Goal: Information Seeking & Learning: Learn about a topic

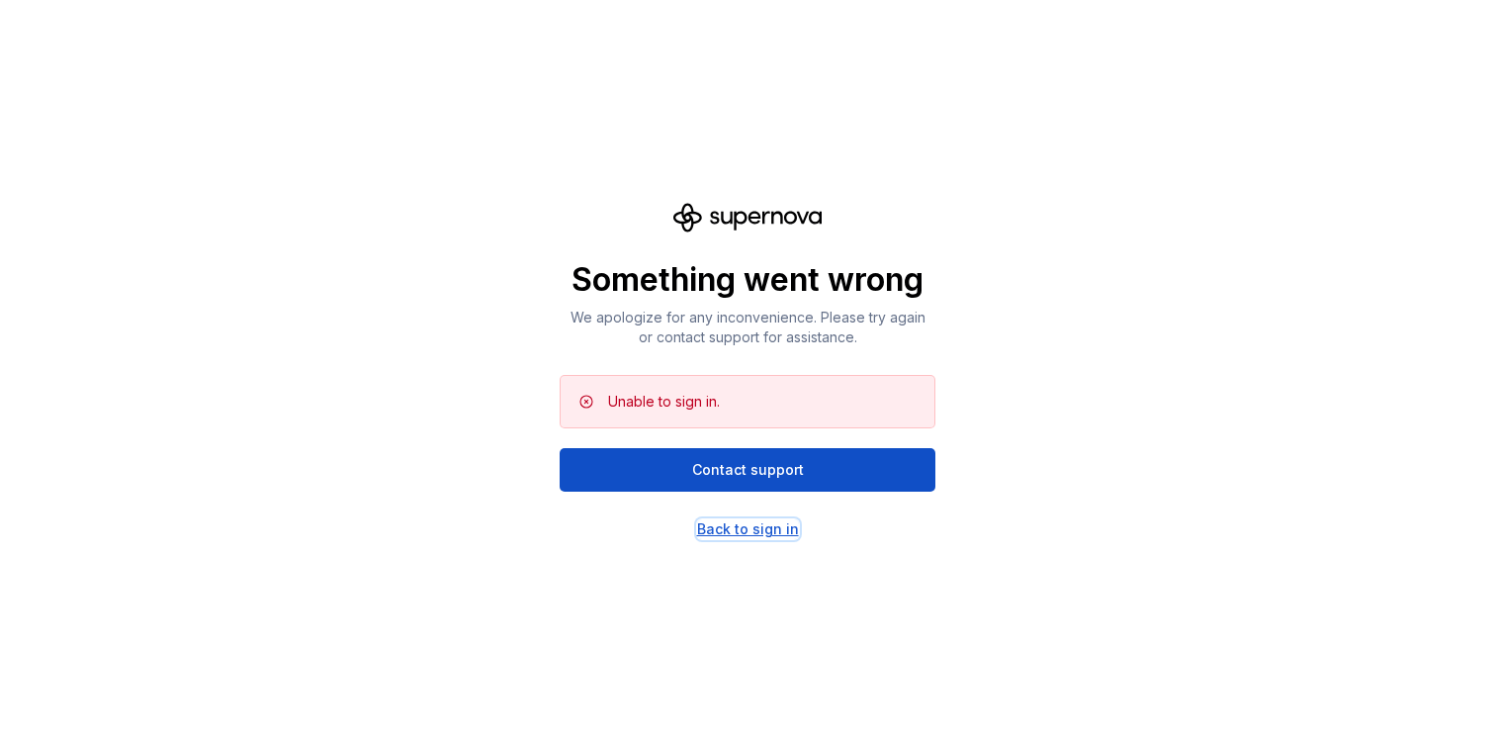
click at [754, 534] on div "Back to sign in" at bounding box center [748, 529] width 102 height 20
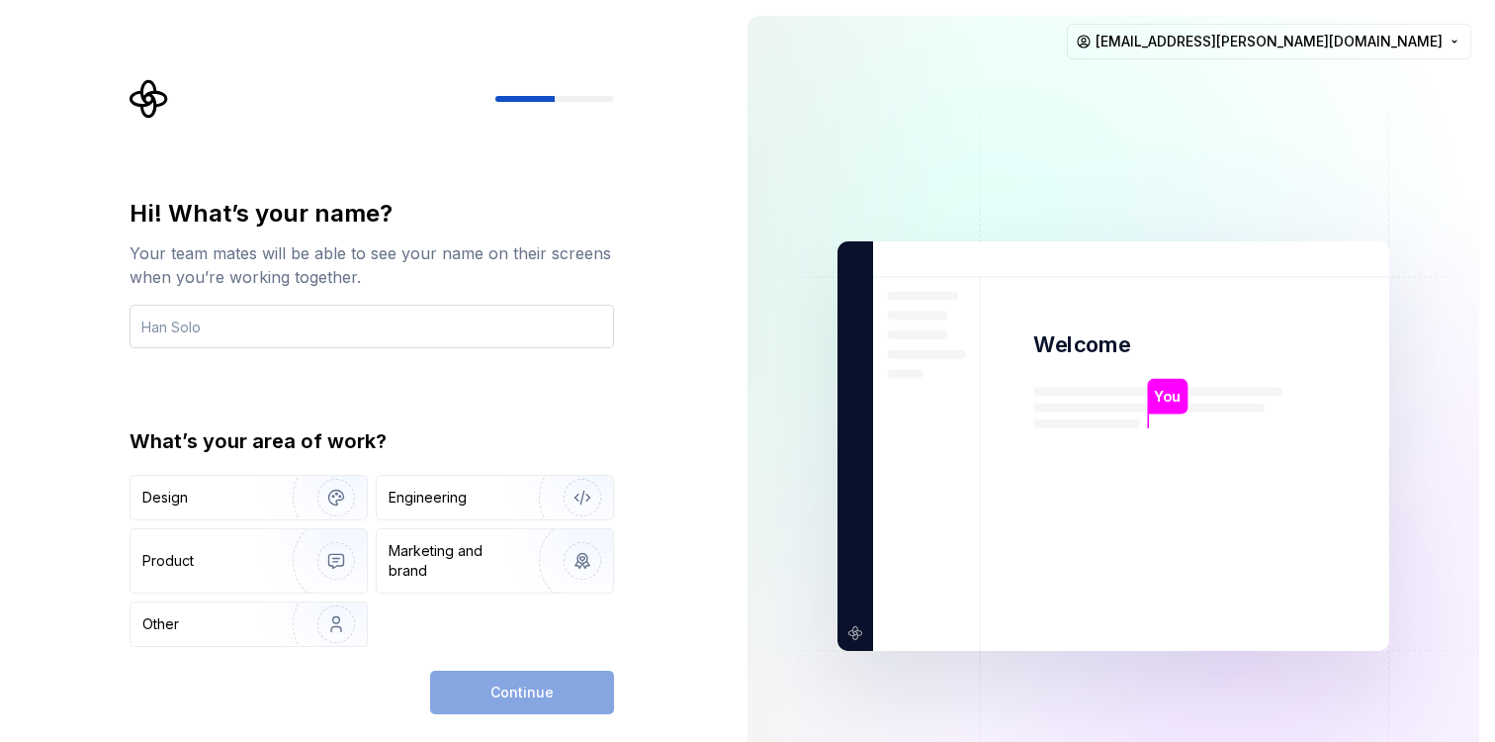
click at [308, 342] on input "text" at bounding box center [372, 327] width 485 height 44
type input "Filippa"
click at [239, 482] on div "Design" at bounding box center [249, 498] width 236 height 44
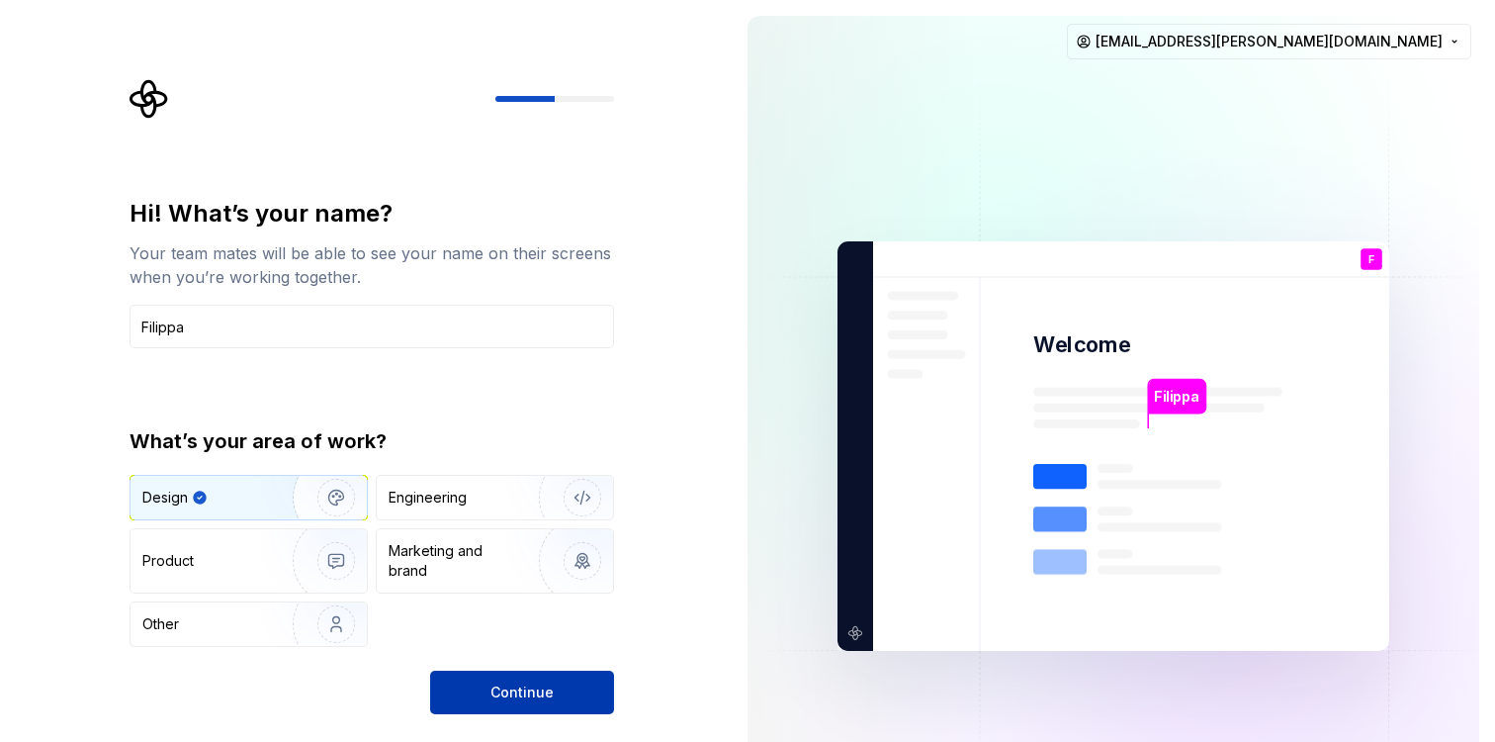
click at [526, 687] on span "Continue" at bounding box center [522, 692] width 63 height 20
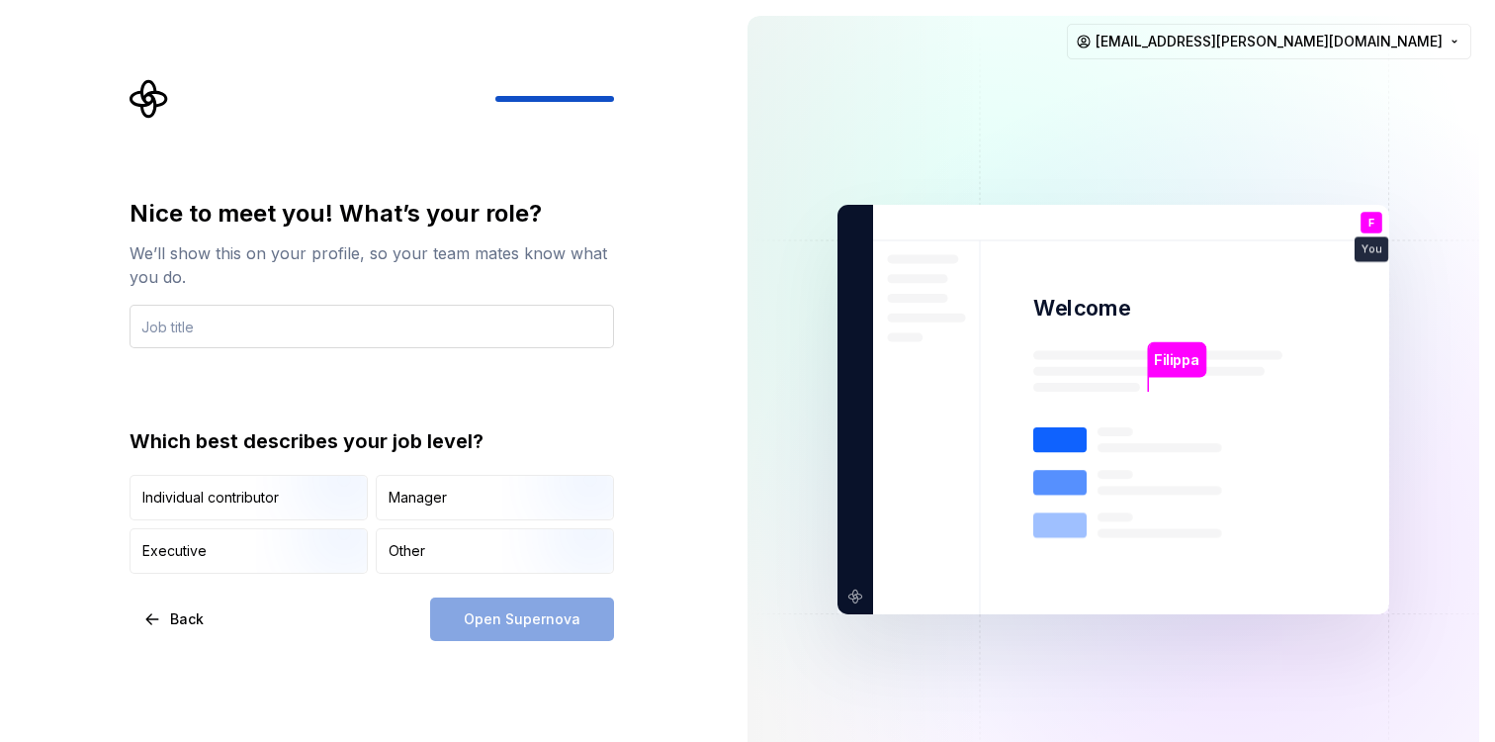
click at [290, 322] on input "text" at bounding box center [372, 327] width 485 height 44
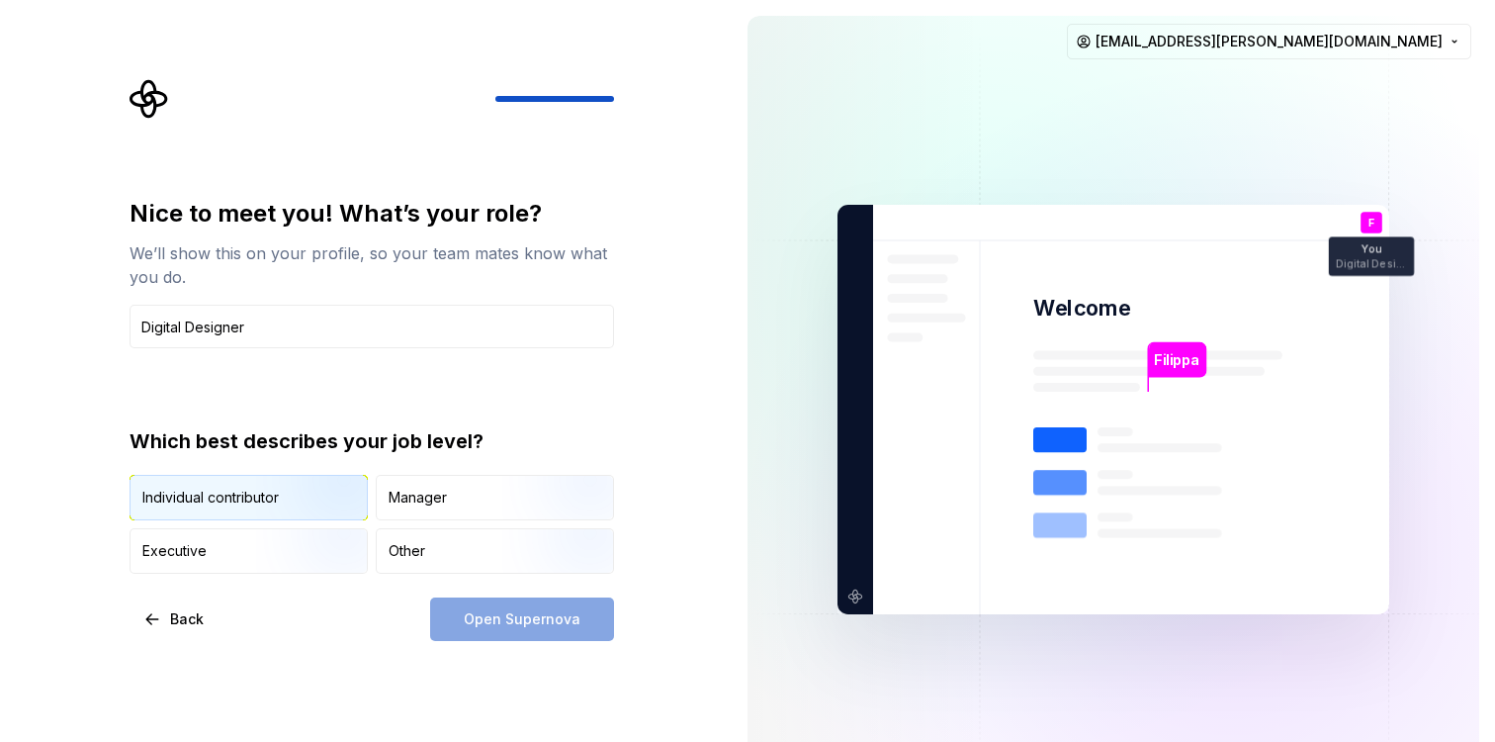
type input "Digital Designer"
click at [270, 501] on img "button" at bounding box center [319, 522] width 127 height 133
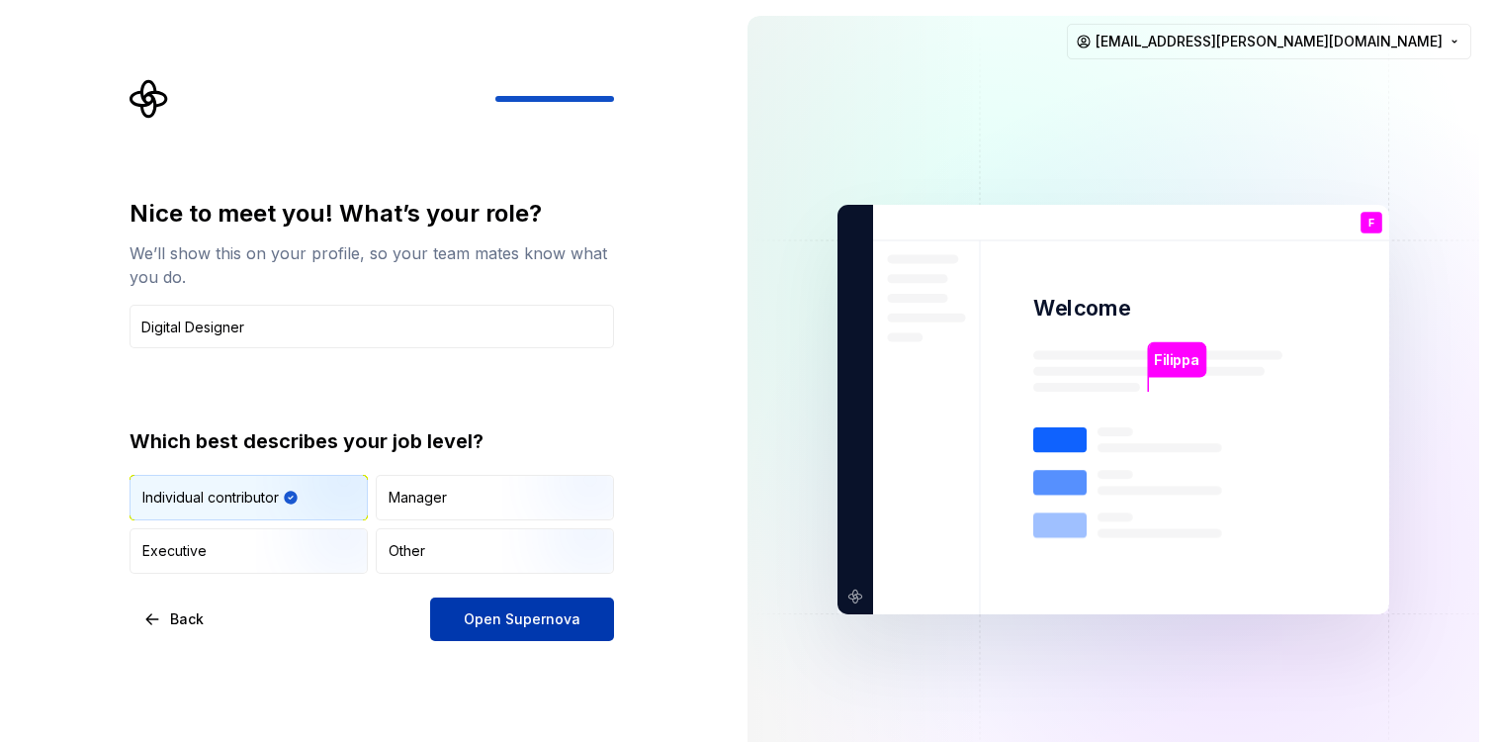
click at [506, 617] on span "Open Supernova" at bounding box center [522, 619] width 117 height 20
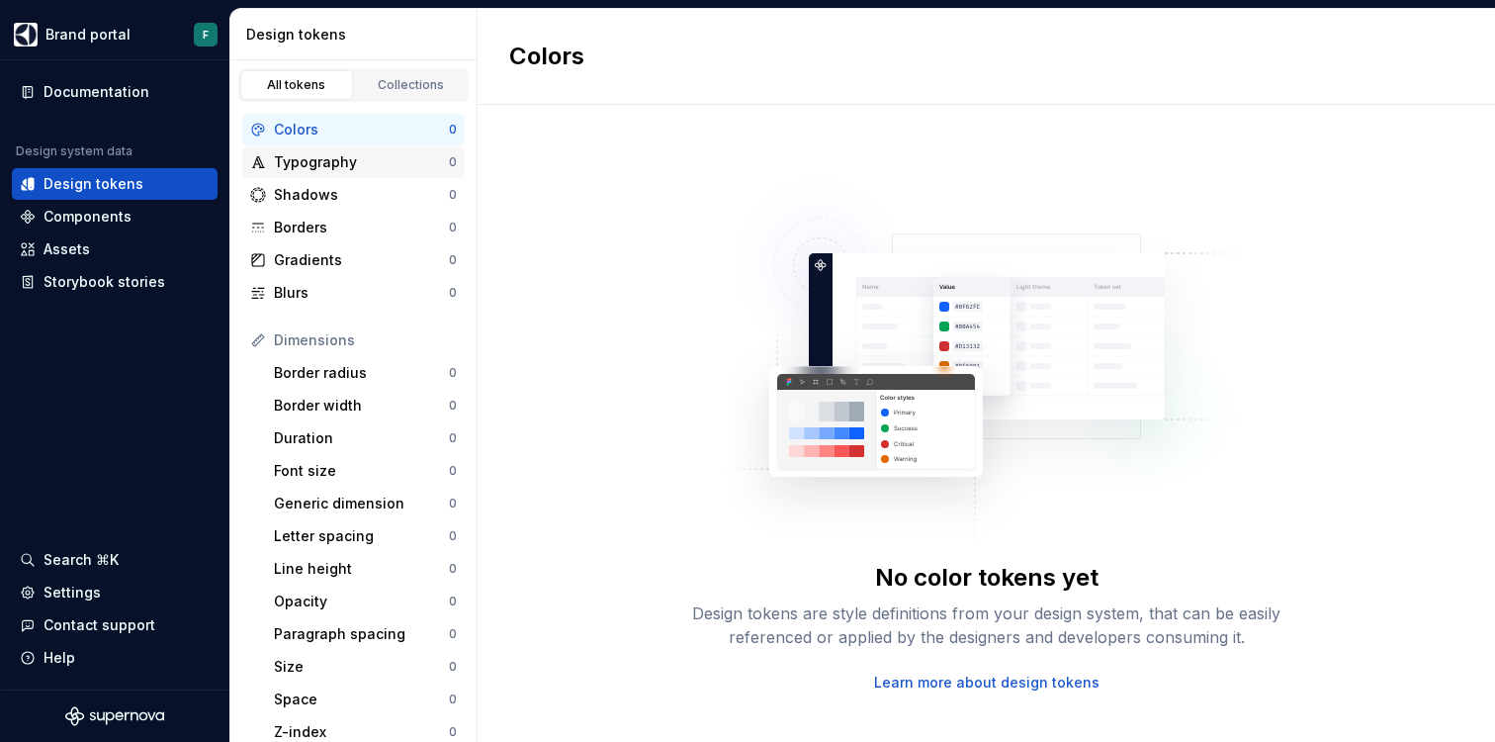
click at [335, 168] on div "Typography" at bounding box center [361, 162] width 175 height 20
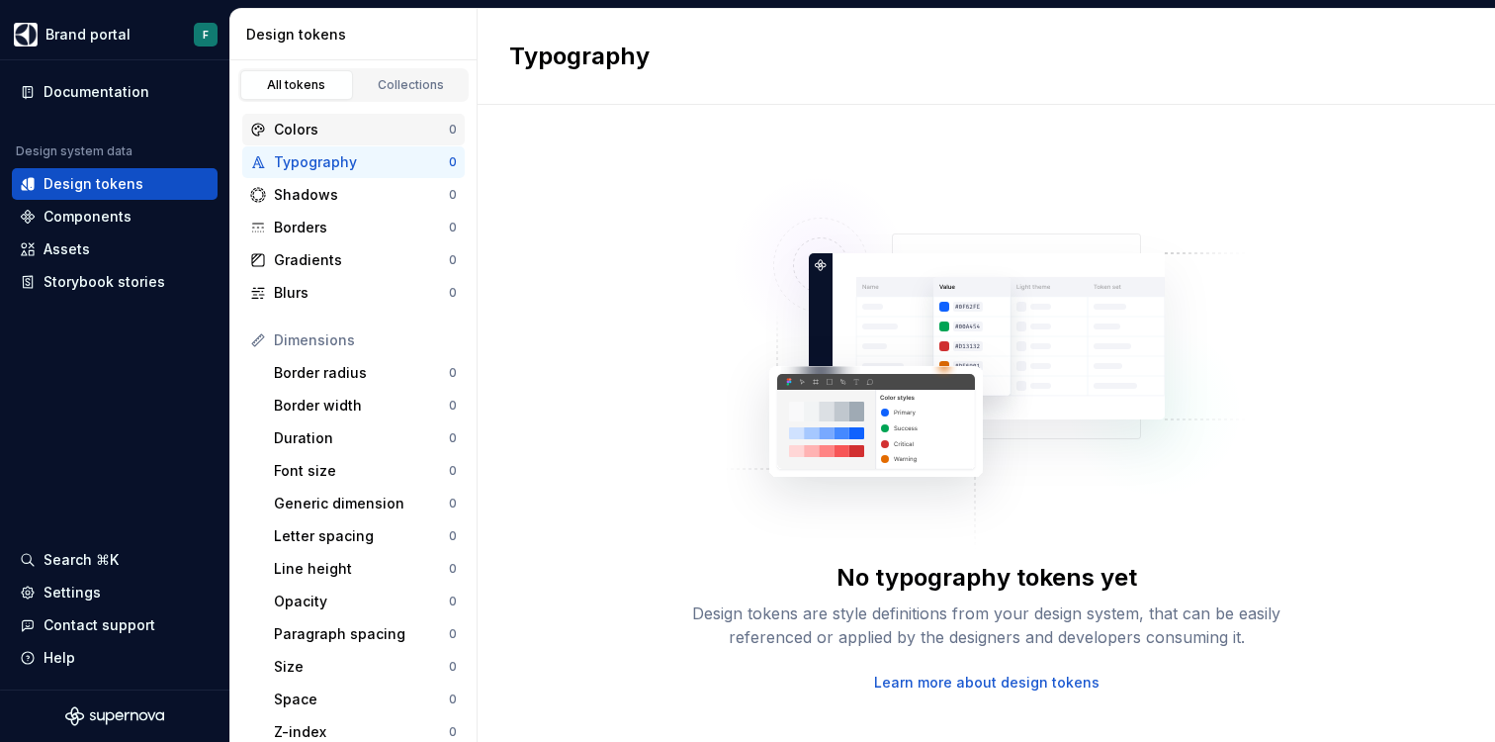
click at [317, 135] on div "Colors" at bounding box center [361, 130] width 175 height 20
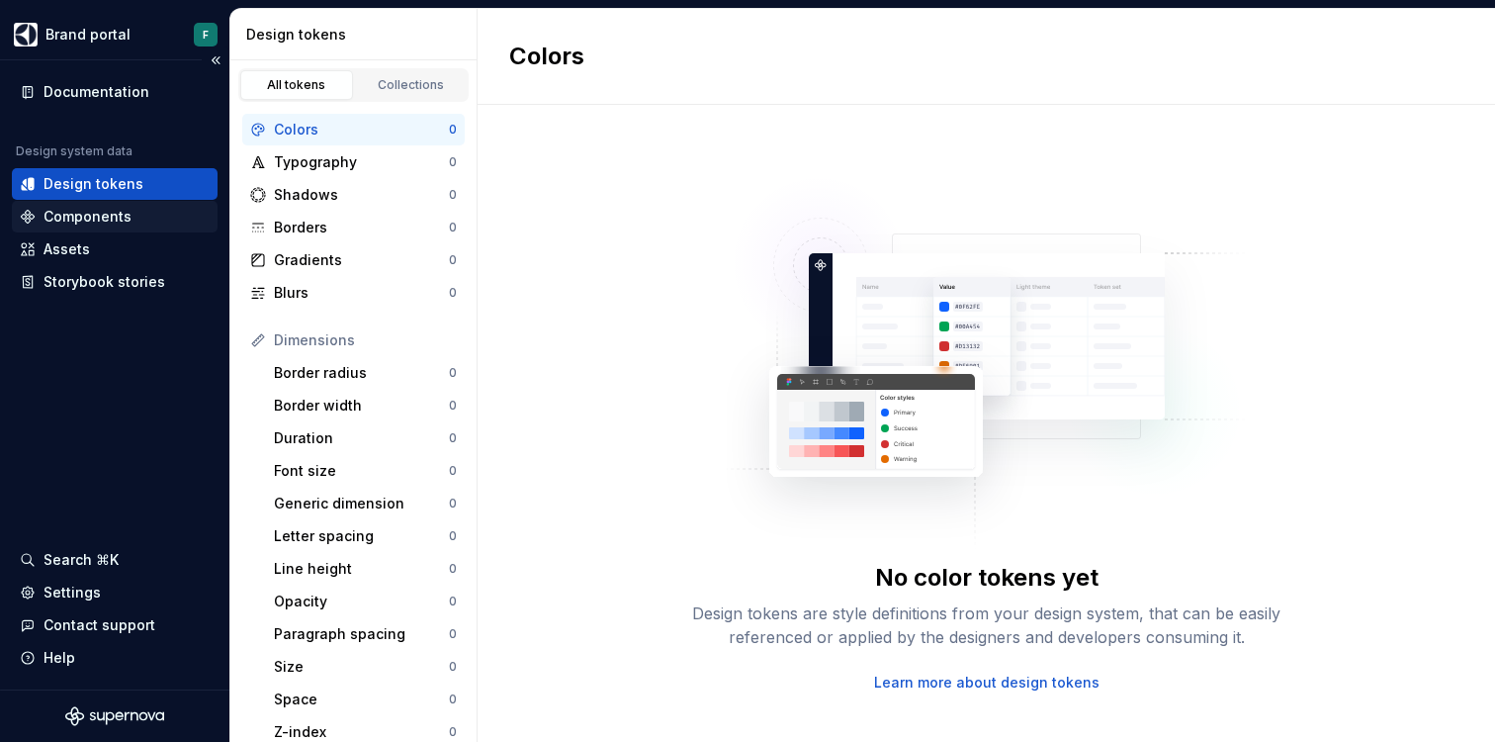
click at [105, 210] on div "Components" at bounding box center [88, 217] width 88 height 20
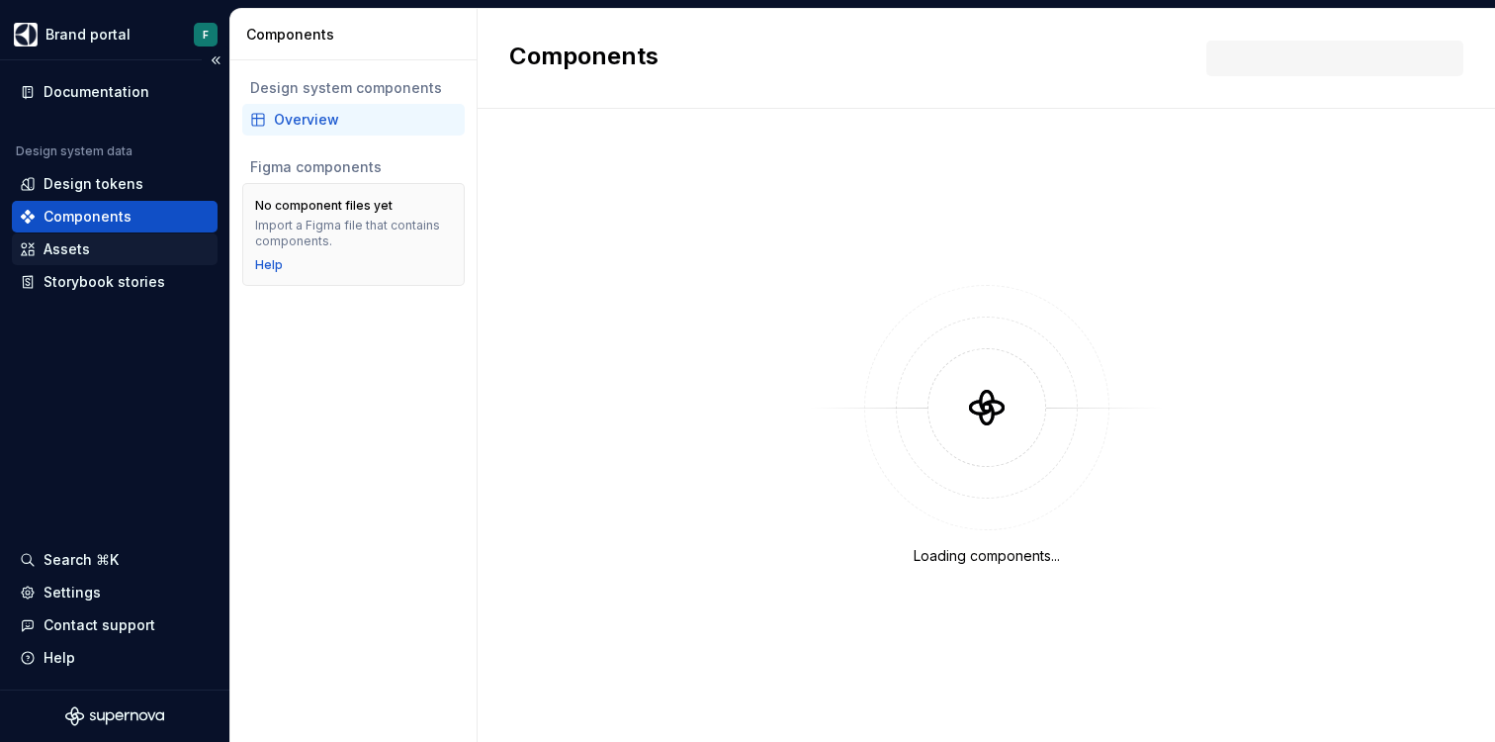
click at [82, 245] on div "Assets" at bounding box center [67, 249] width 46 height 20
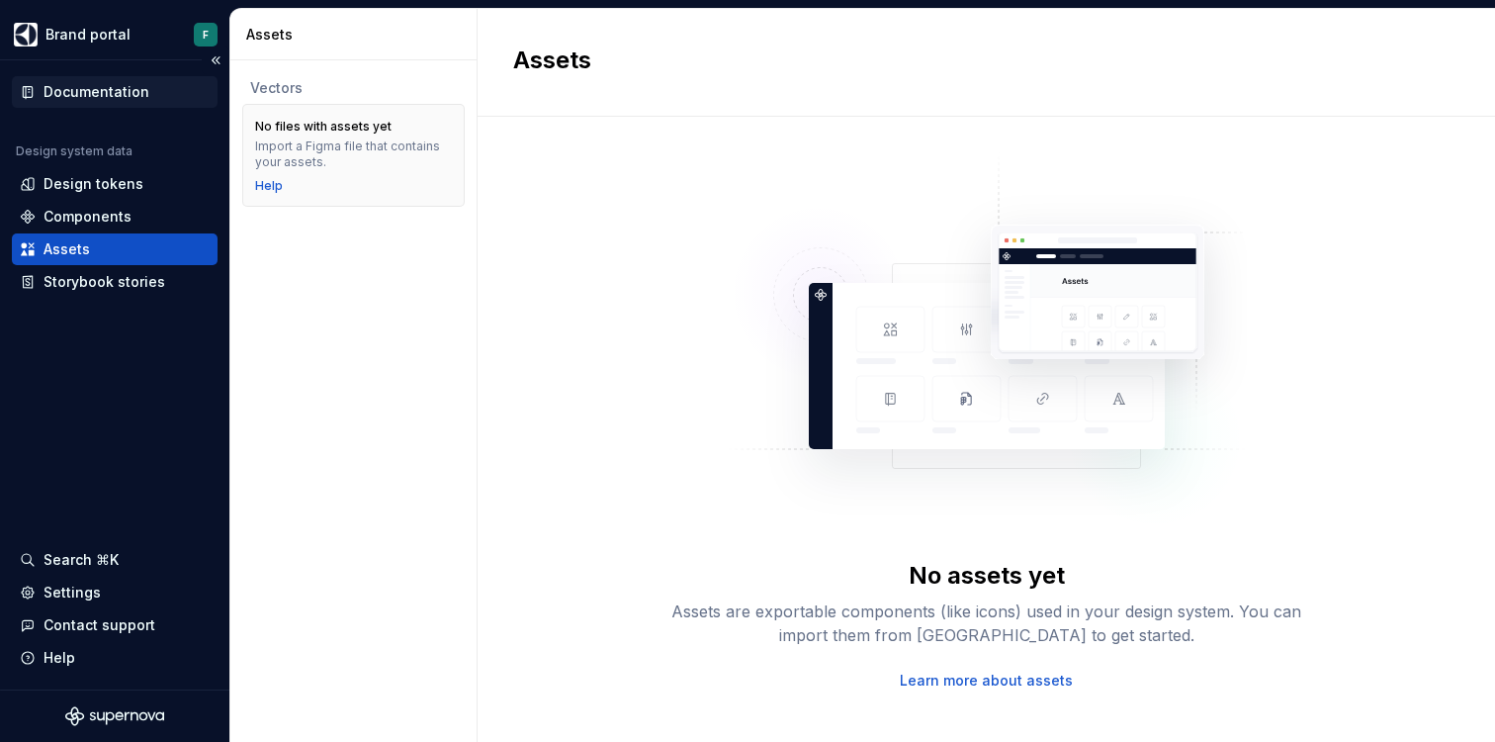
click at [79, 92] on div "Documentation" at bounding box center [97, 92] width 106 height 20
click at [81, 188] on div "Design tokens" at bounding box center [94, 184] width 100 height 20
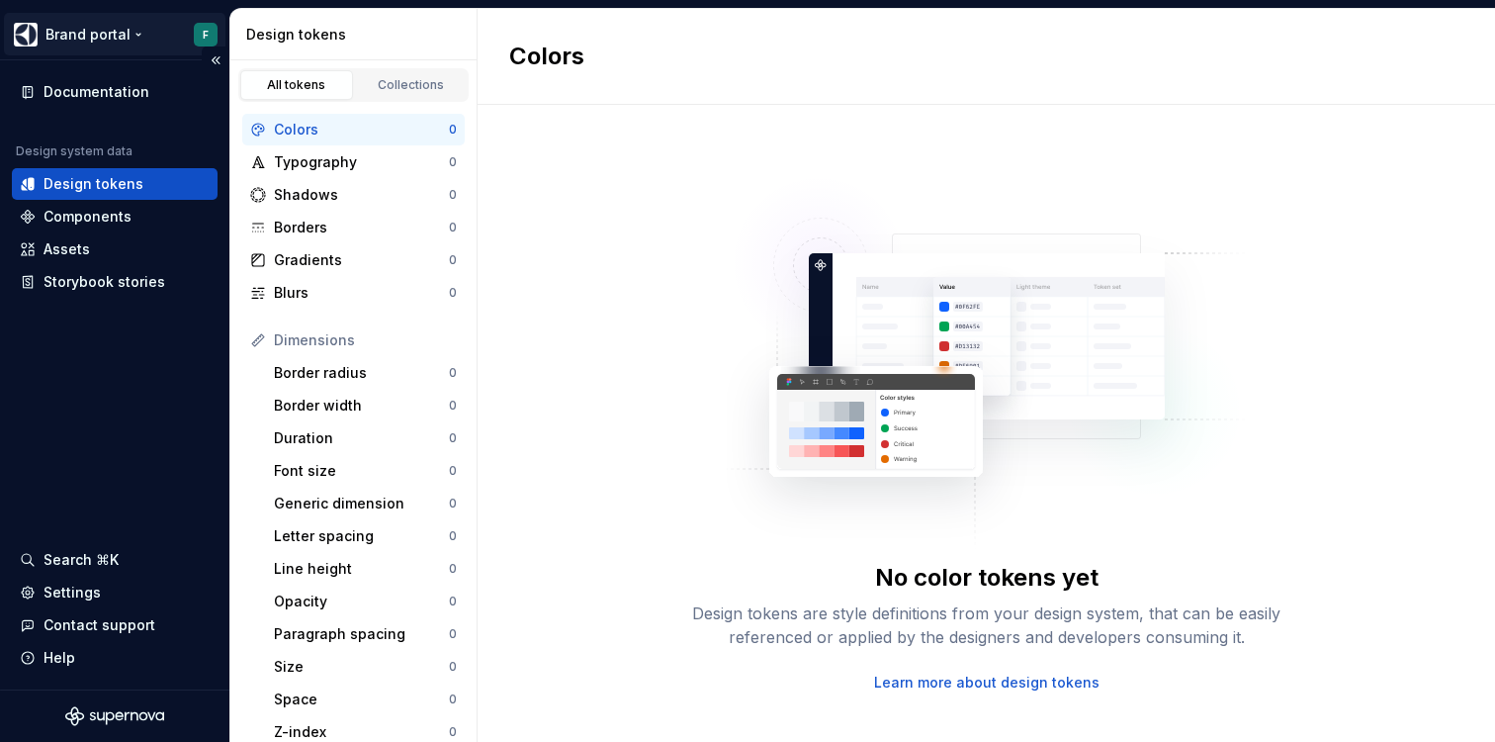
click at [123, 30] on html "Brand portal F Documentation Design system data Design tokens Components Assets…" at bounding box center [747, 371] width 1495 height 742
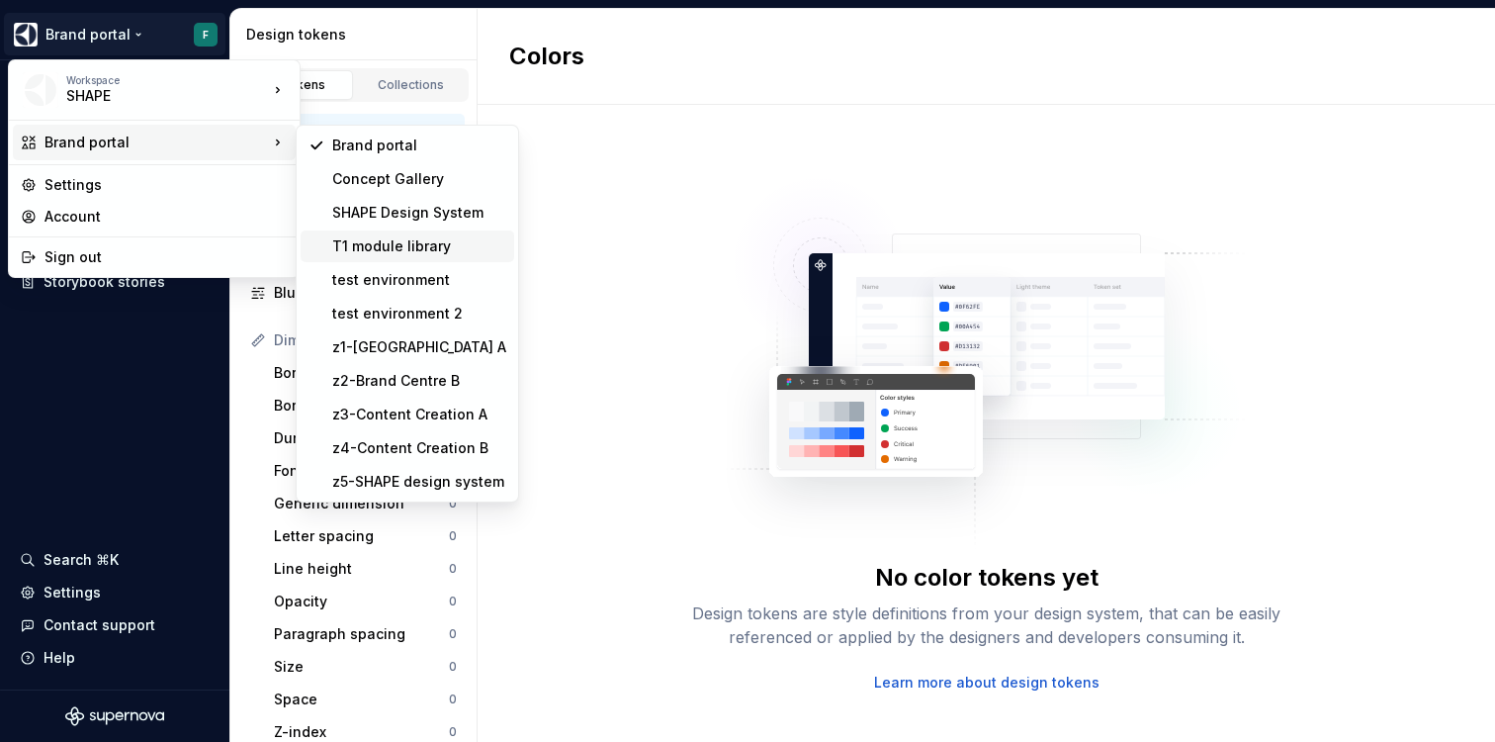
click at [381, 251] on div "T1 module library" at bounding box center [419, 246] width 174 height 20
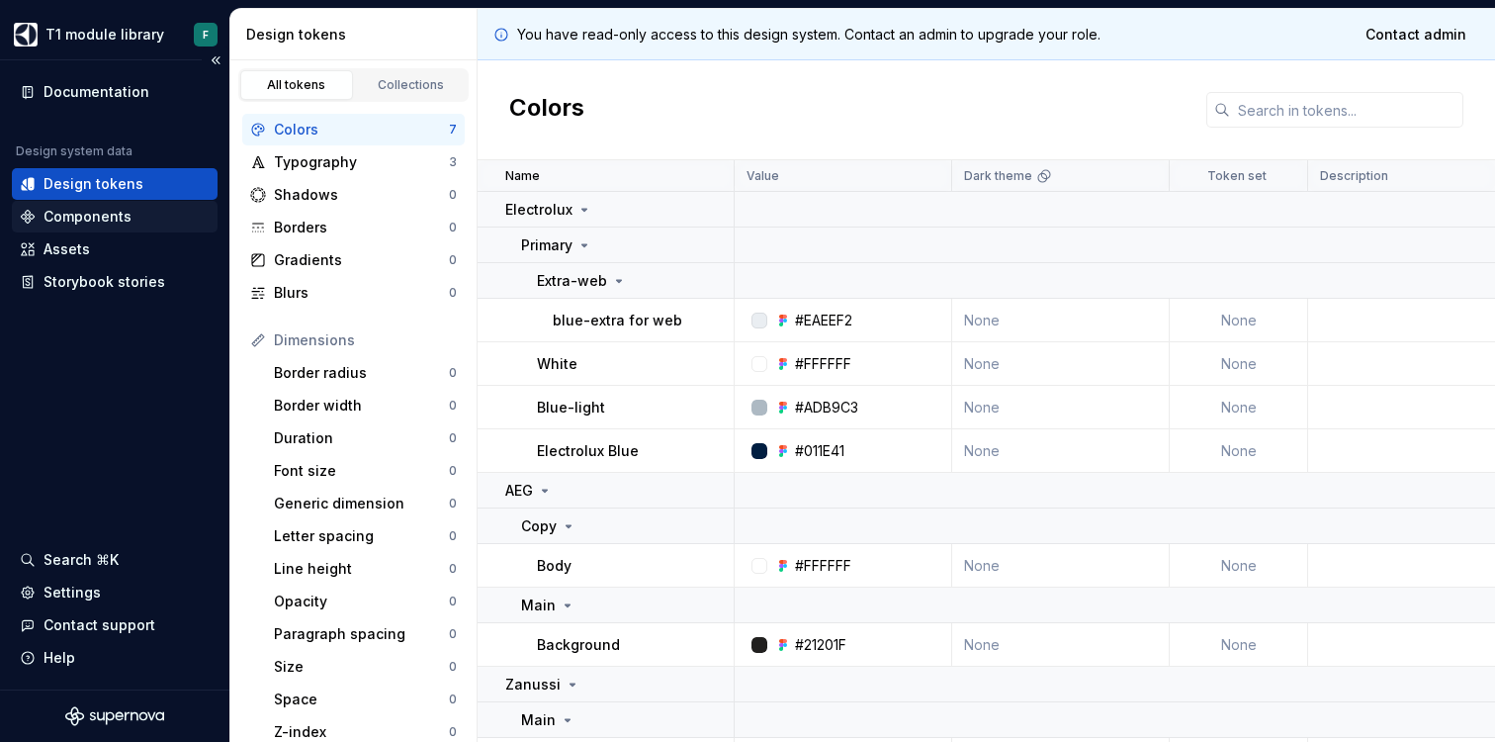
click at [89, 222] on div "Components" at bounding box center [88, 217] width 88 height 20
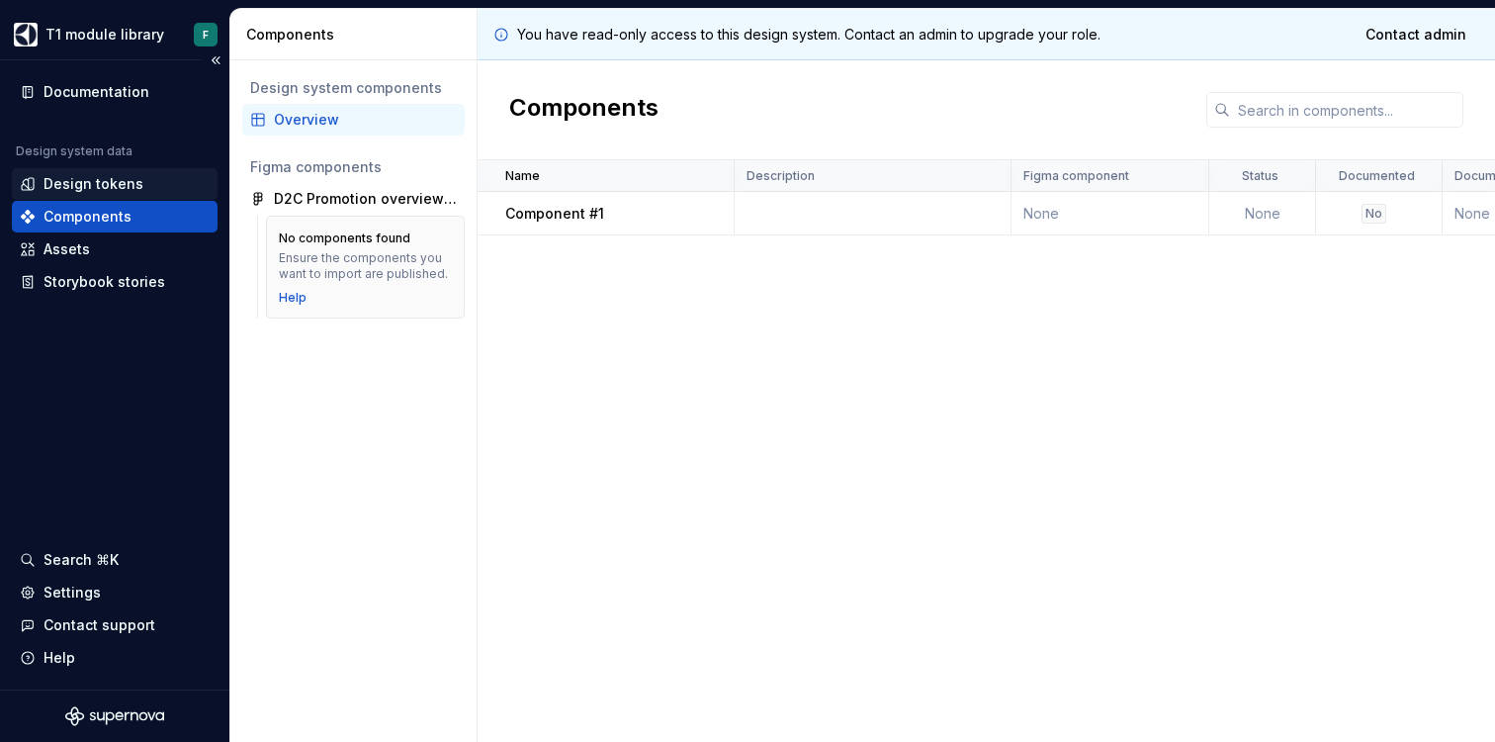
click at [87, 177] on div "Design tokens" at bounding box center [94, 184] width 100 height 20
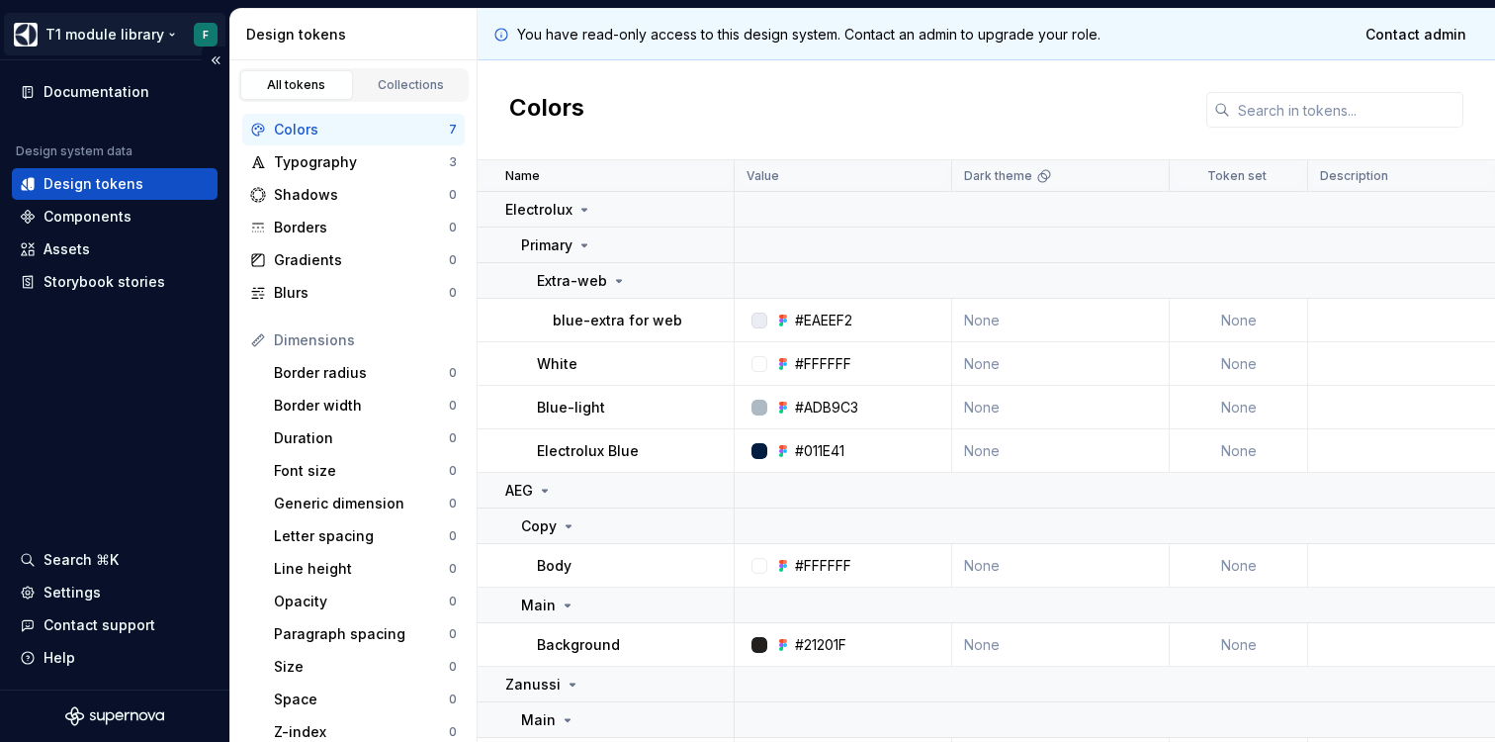
click at [167, 32] on html "T1 module library F Documentation Design system data Design tokens Components A…" at bounding box center [747, 371] width 1495 height 742
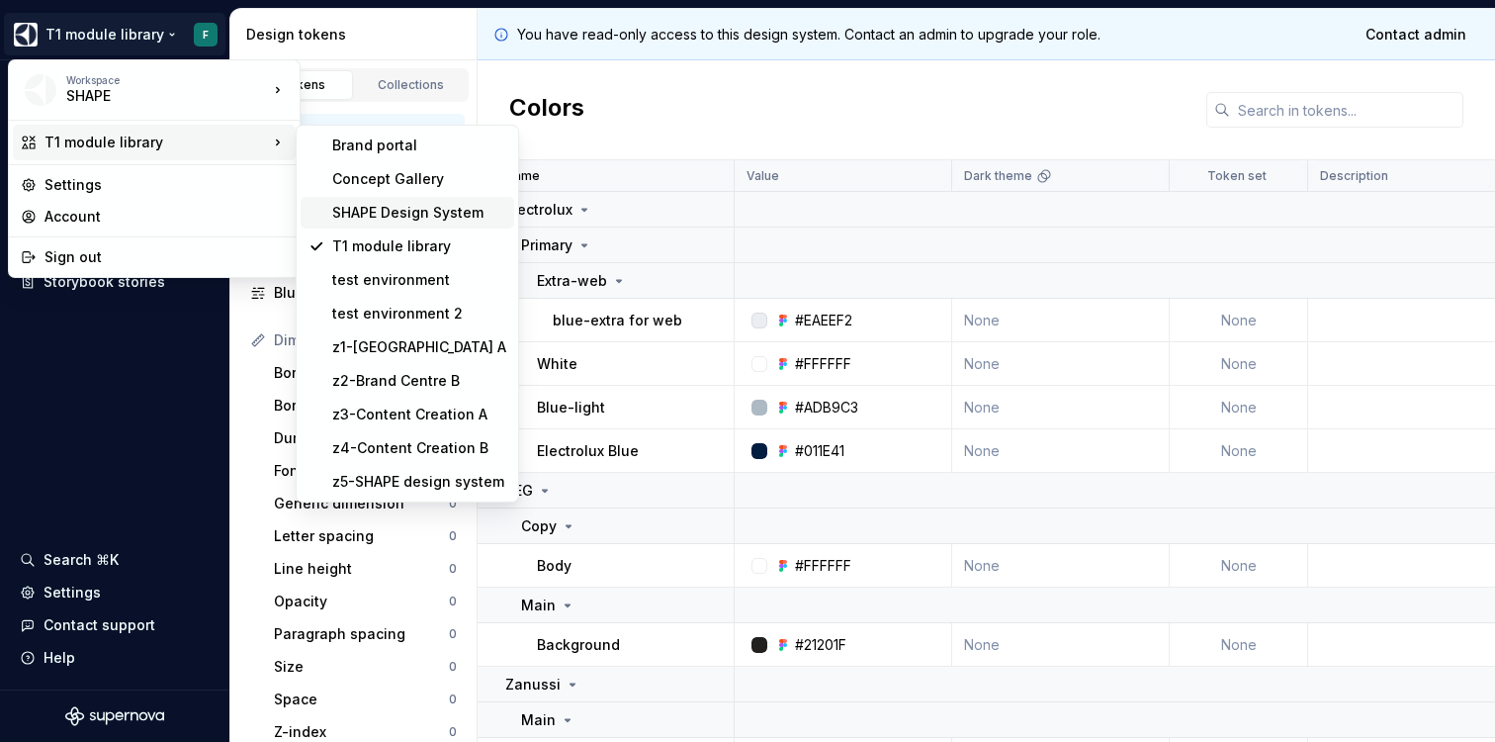
click at [375, 210] on div "SHAPE Design System" at bounding box center [419, 213] width 174 height 20
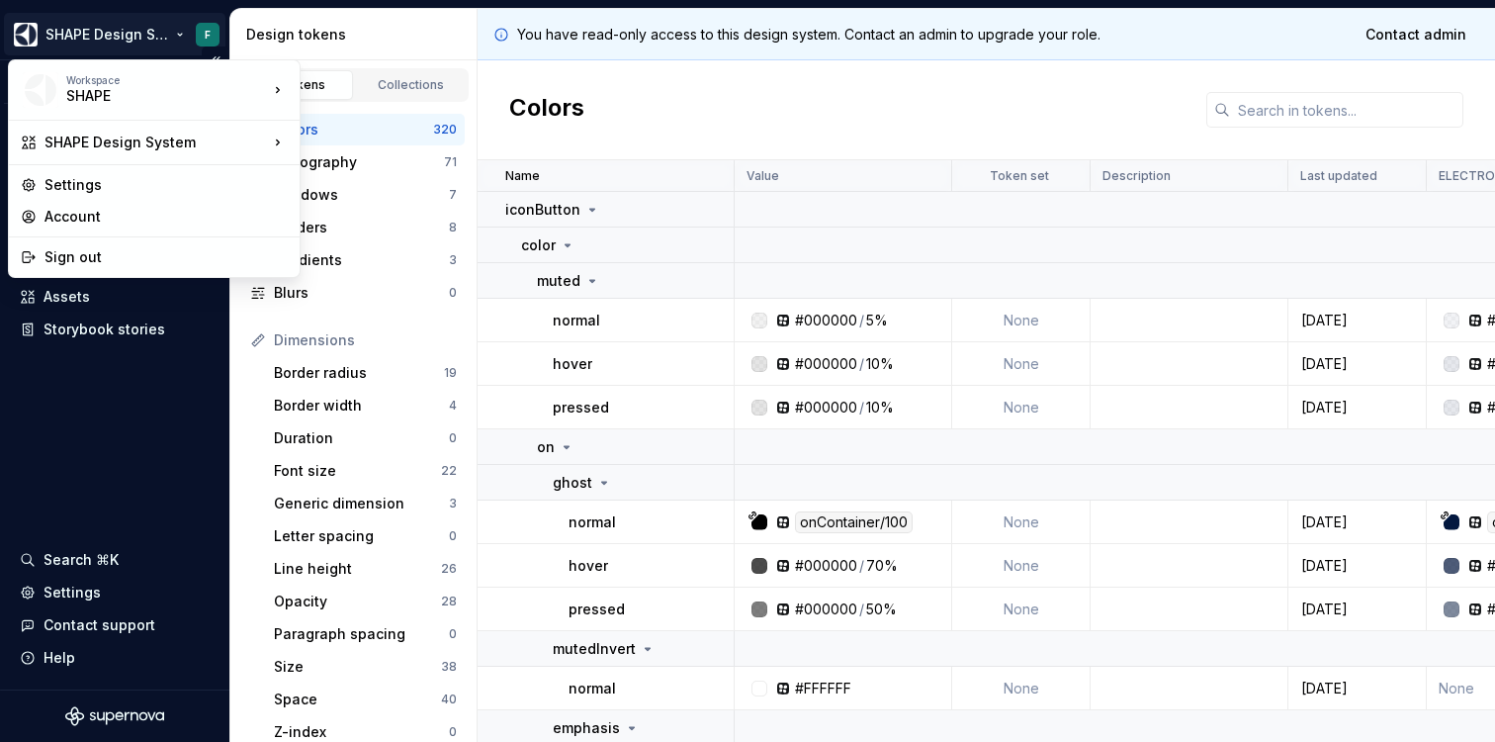
click at [102, 32] on html "SHAPE Design System F Version Current draft Documentation Dataset WEB Design to…" at bounding box center [747, 371] width 1495 height 742
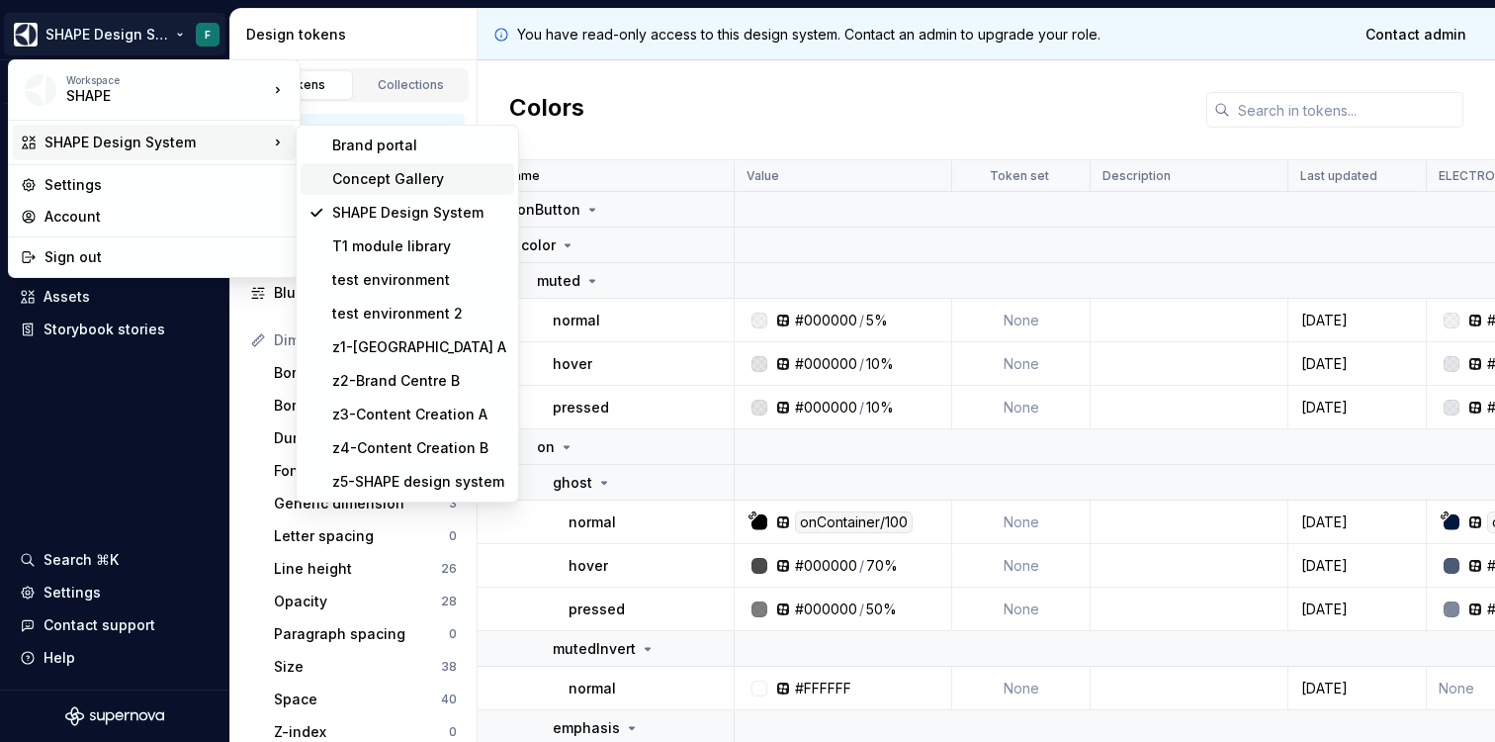
click at [390, 184] on div "Concept Gallery" at bounding box center [419, 179] width 174 height 20
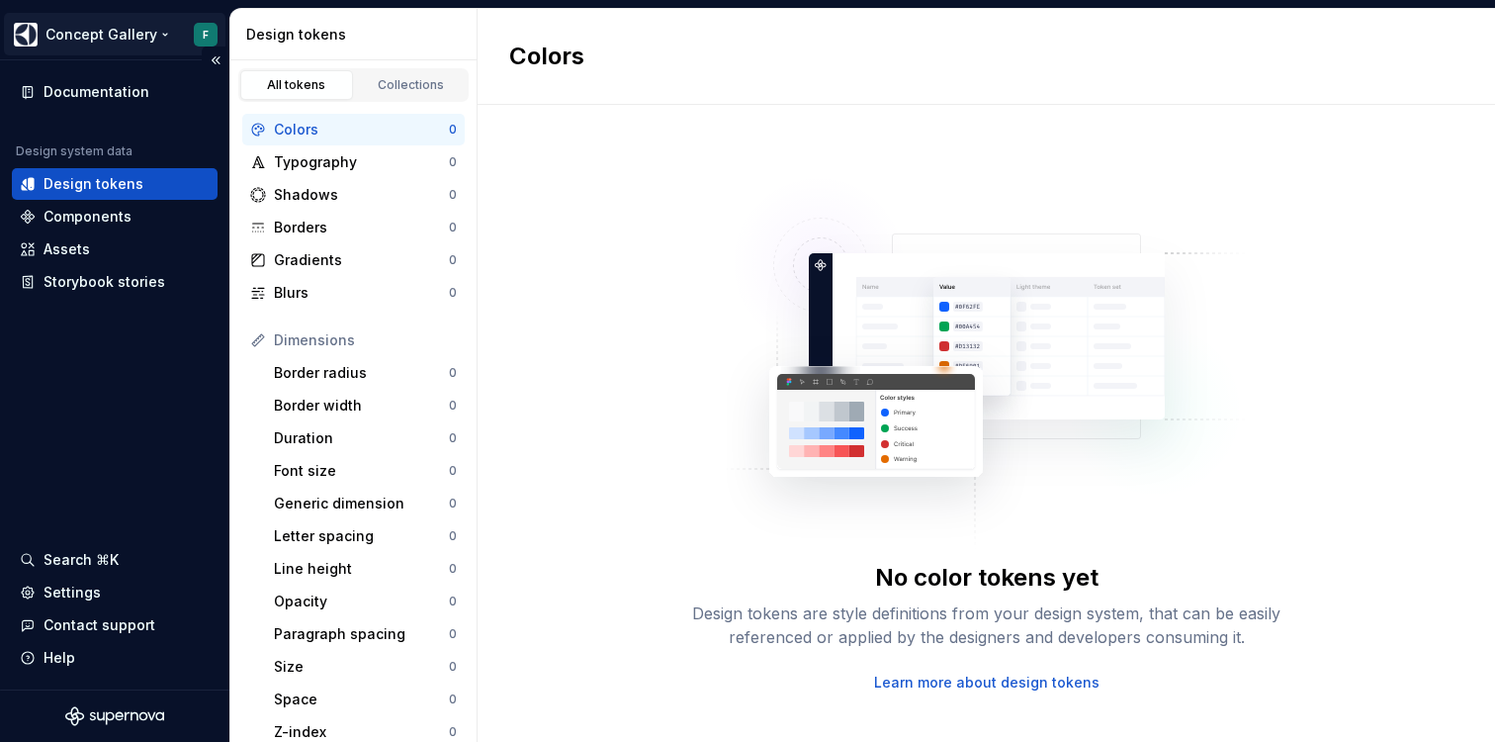
click at [149, 32] on html "Concept Gallery F Documentation Design system data Design tokens Components Ass…" at bounding box center [747, 371] width 1495 height 742
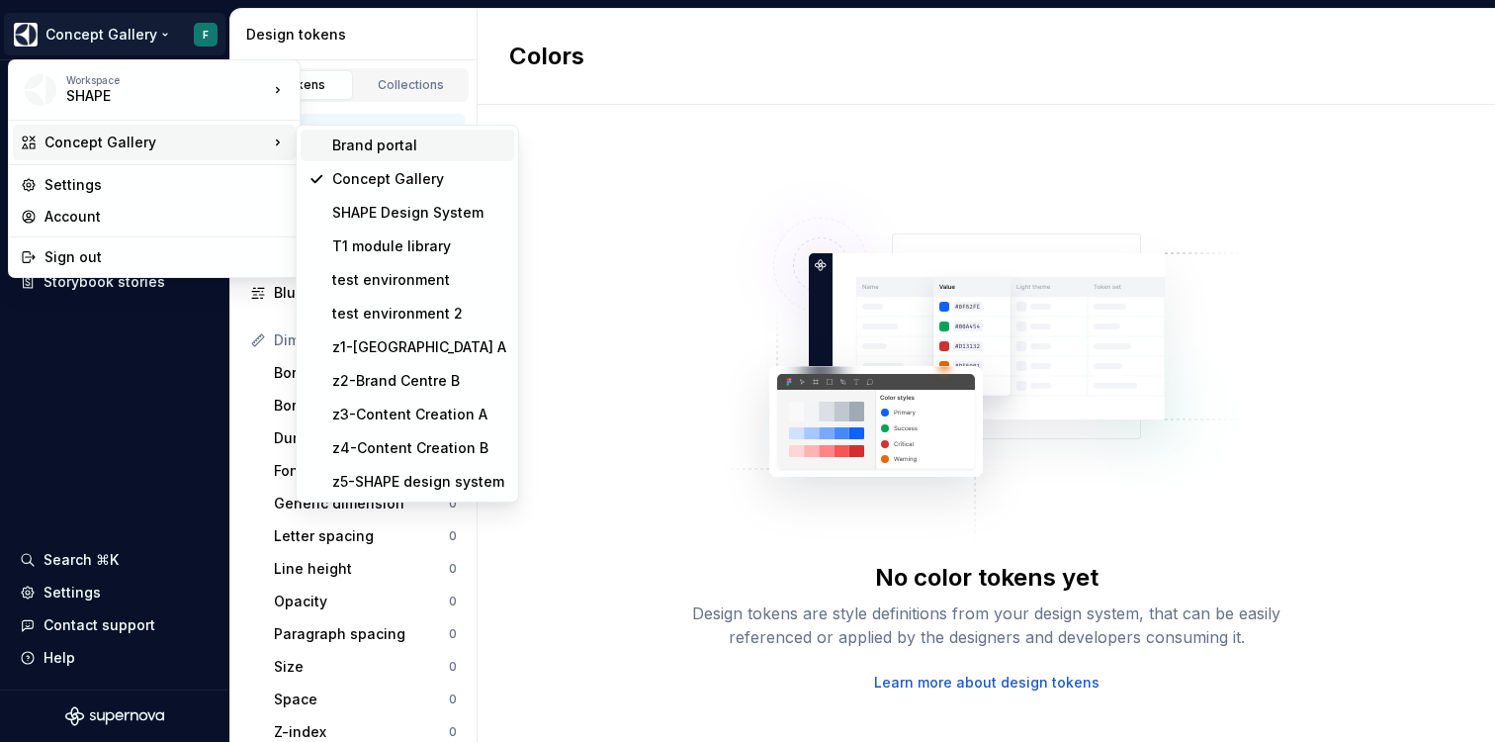
click at [377, 153] on div "Brand portal" at bounding box center [419, 145] width 174 height 20
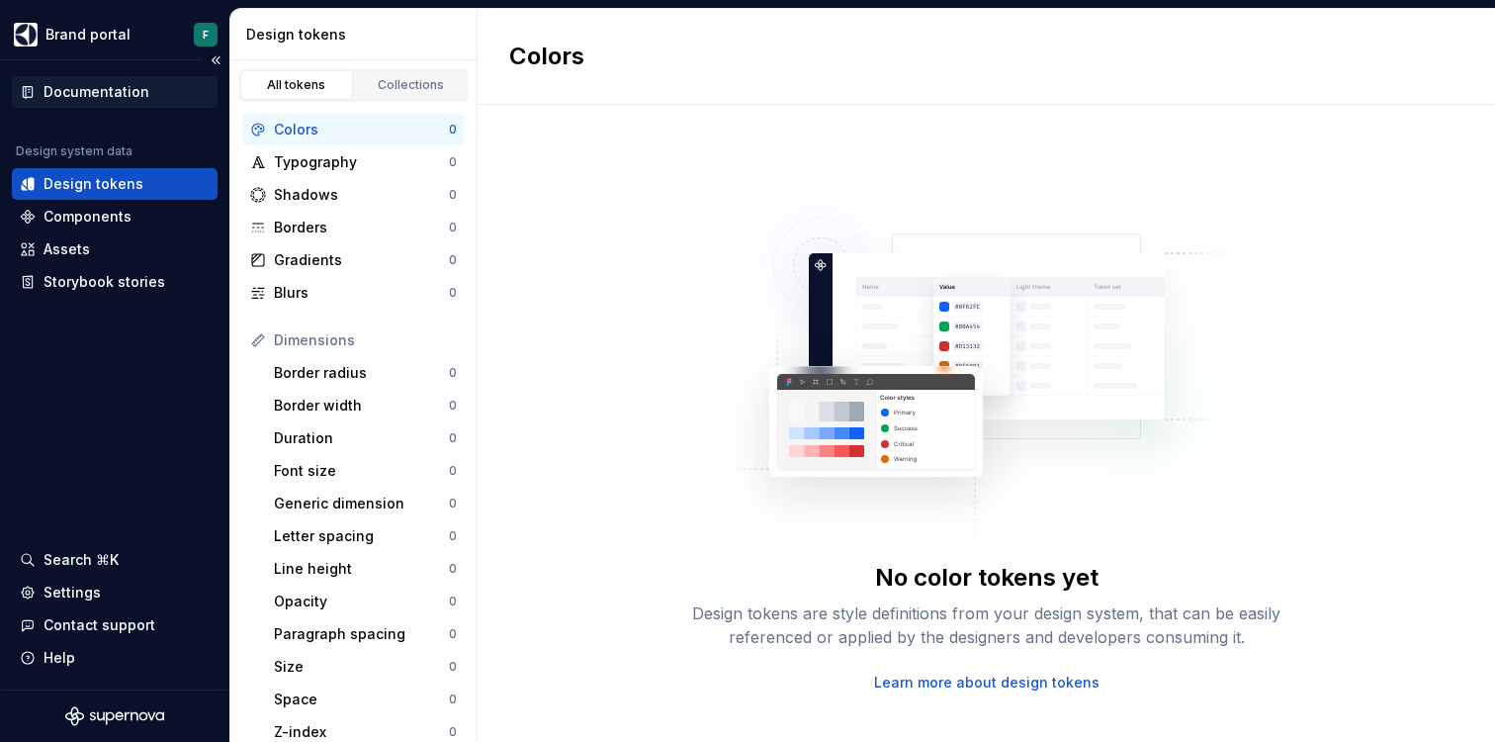
click at [91, 91] on div "Documentation" at bounding box center [97, 92] width 106 height 20
